Goal: Navigation & Orientation: Find specific page/section

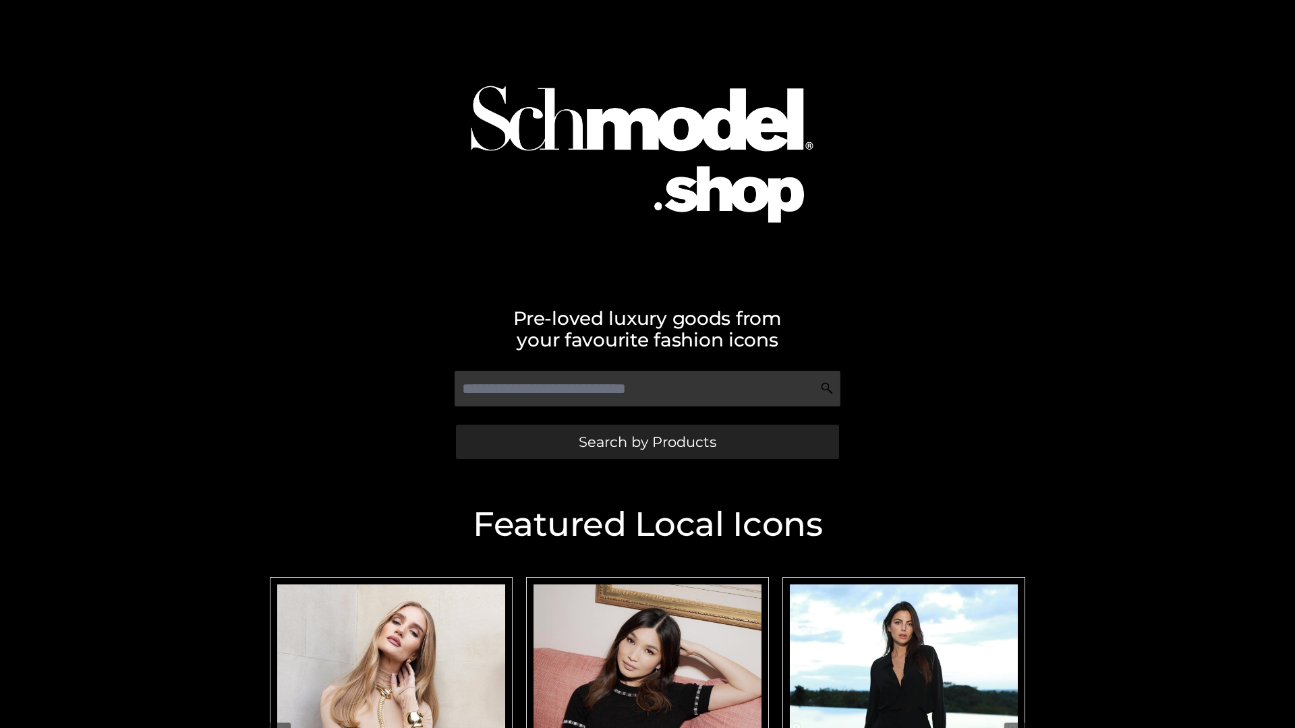
click at [647, 442] on span "Search by Products" at bounding box center [648, 442] width 138 height 14
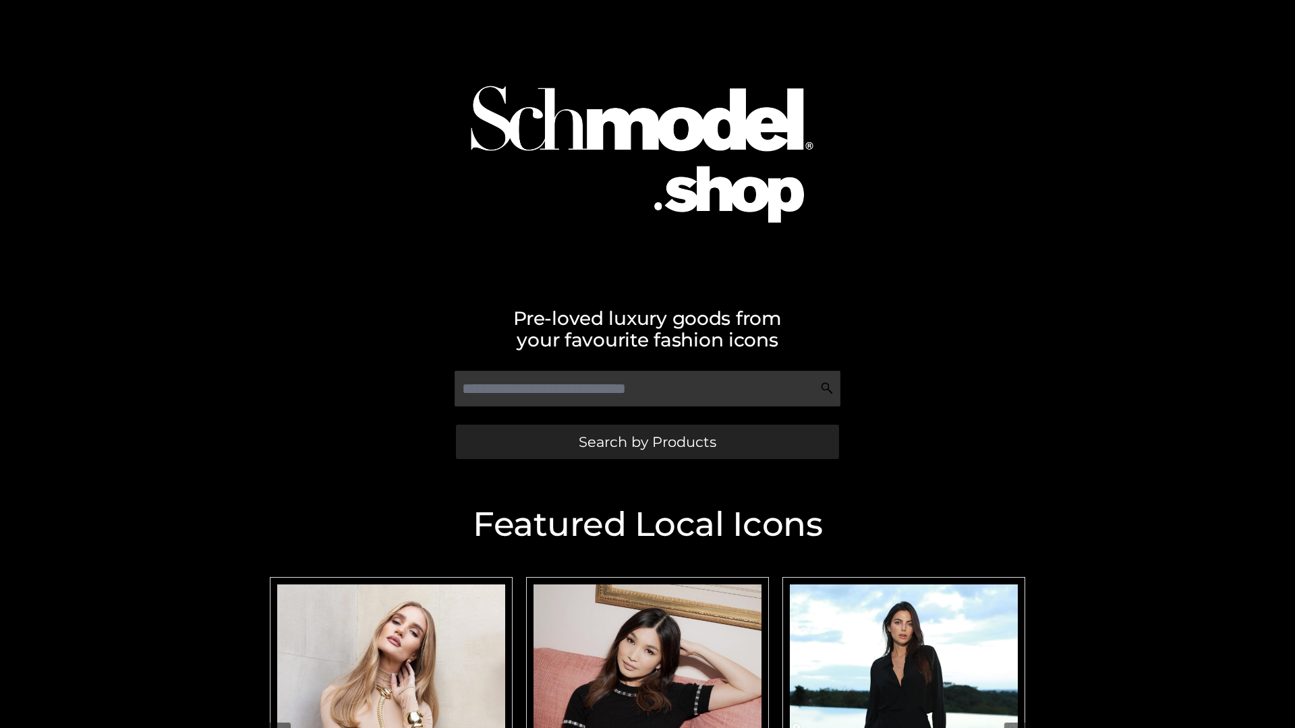
click at [647, 442] on span "Search by Products" at bounding box center [648, 442] width 138 height 14
